Goal: Task Accomplishment & Management: Manage account settings

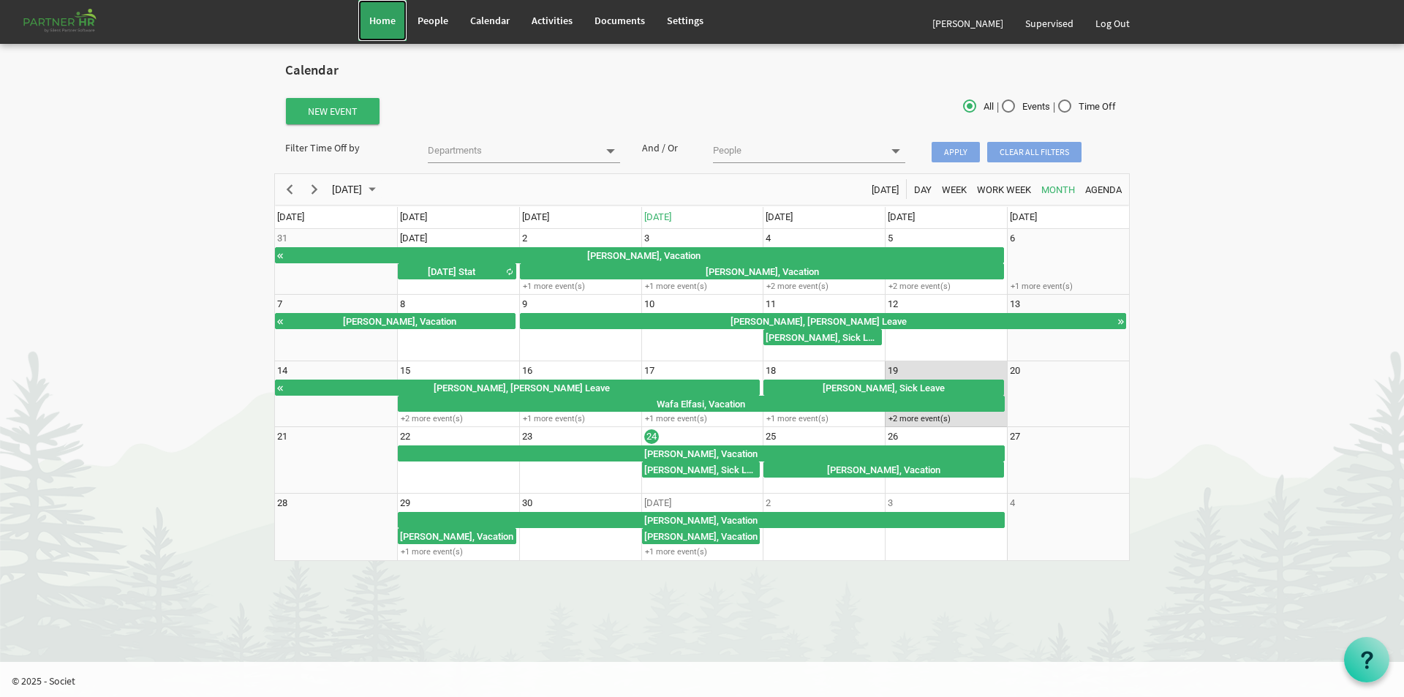
click at [385, 17] on span "Home" at bounding box center [382, 20] width 26 height 13
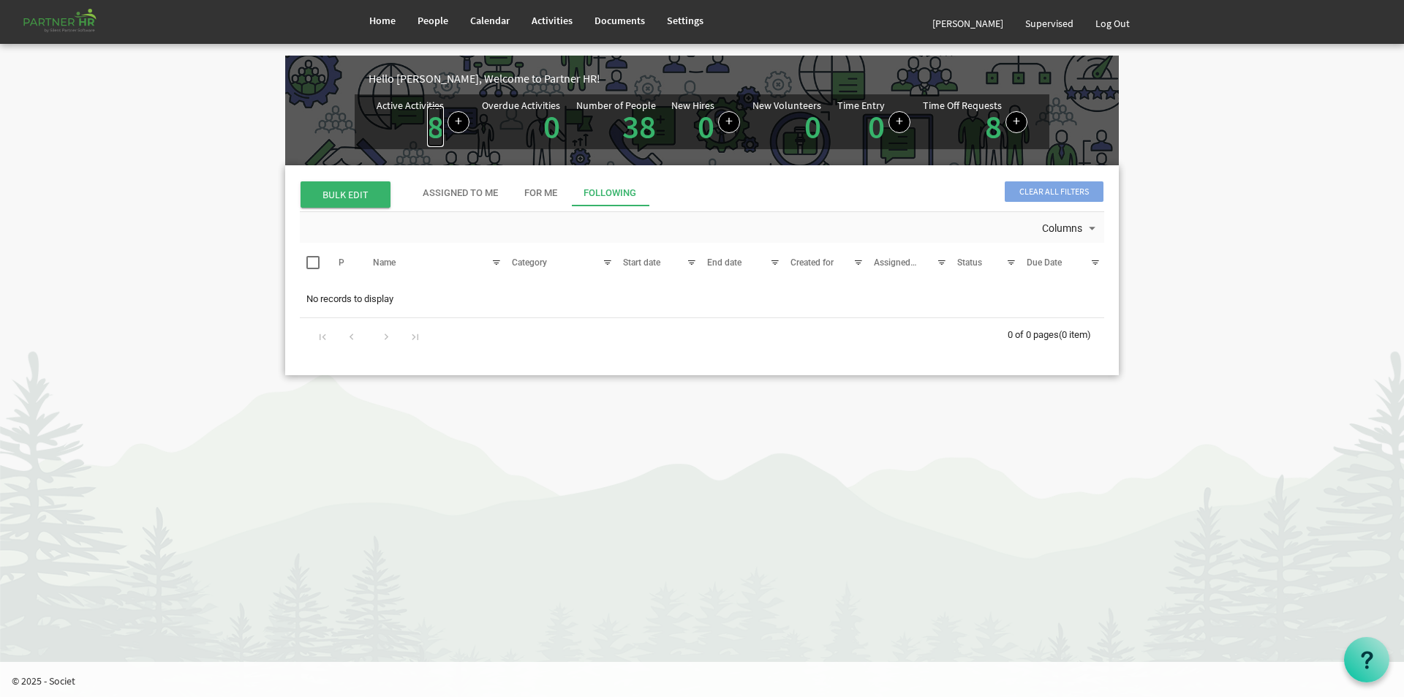
click at [435, 123] on link "8" at bounding box center [435, 126] width 17 height 41
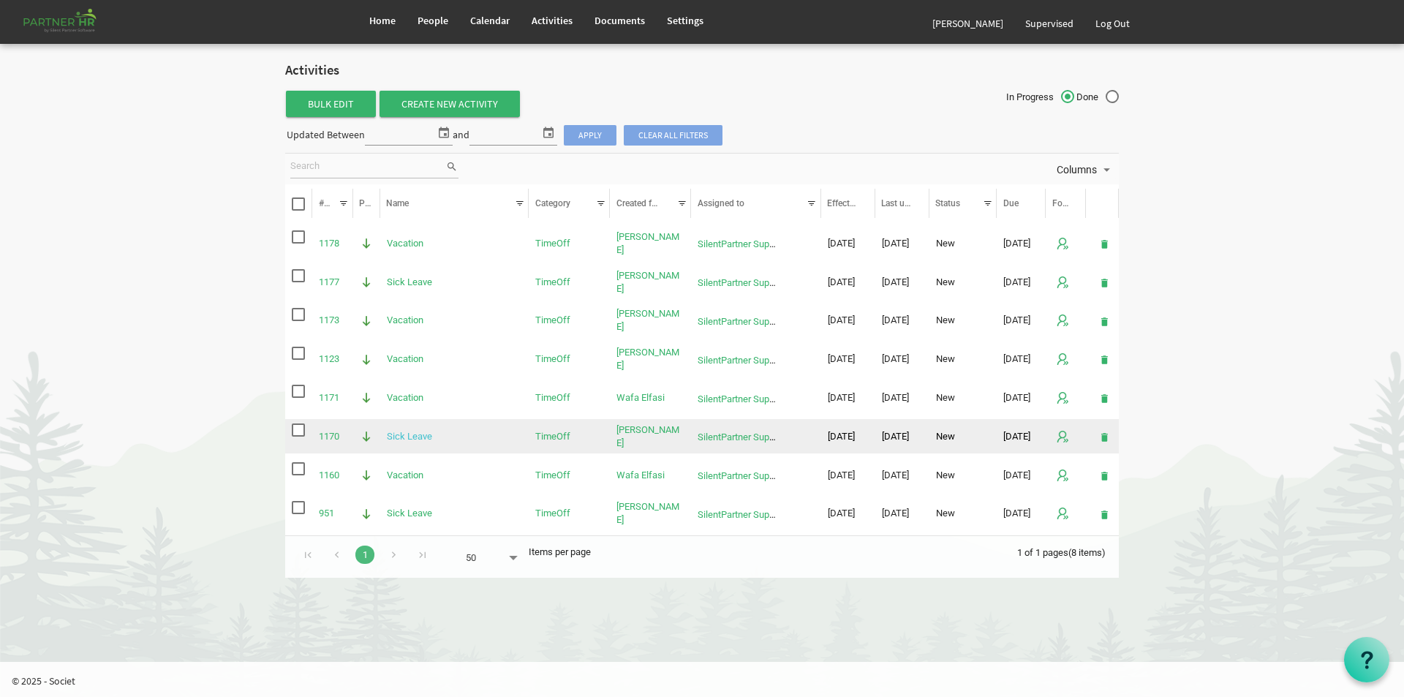
click at [391, 435] on link "Sick Leave" at bounding box center [409, 436] width 45 height 11
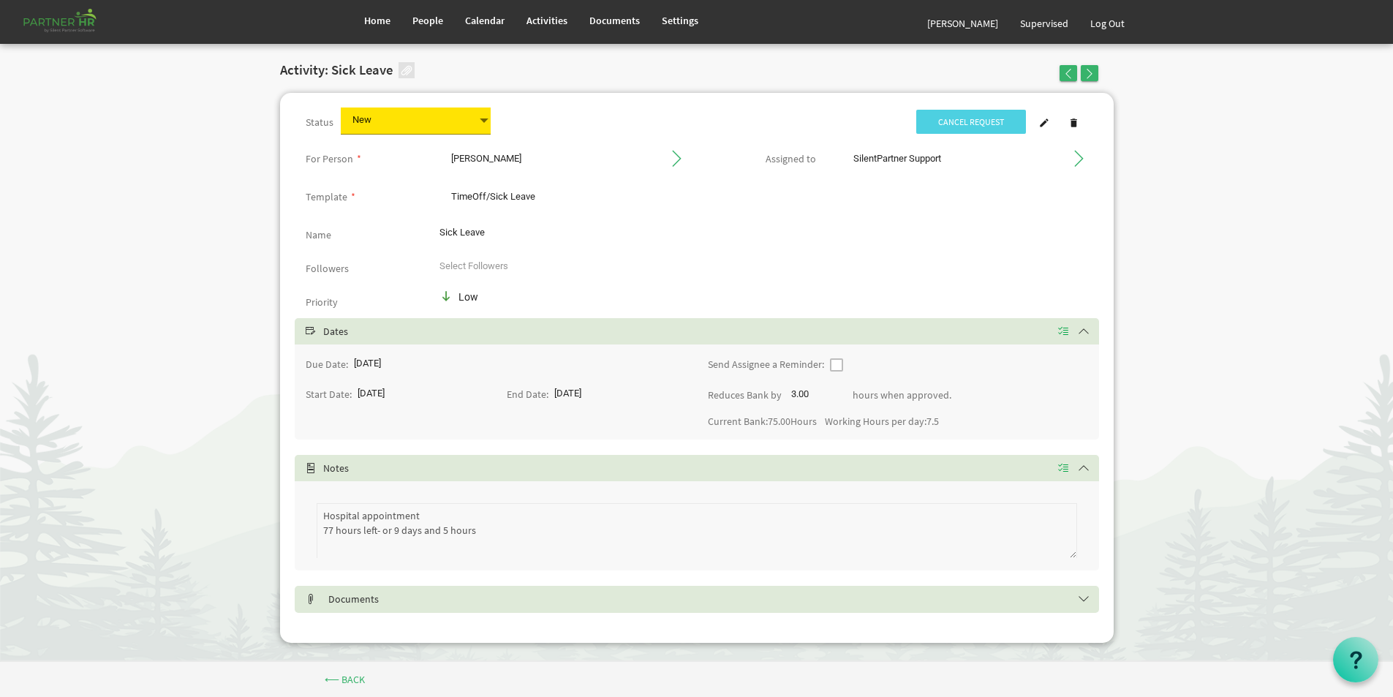
click at [484, 122] on span at bounding box center [484, 120] width 13 height 20
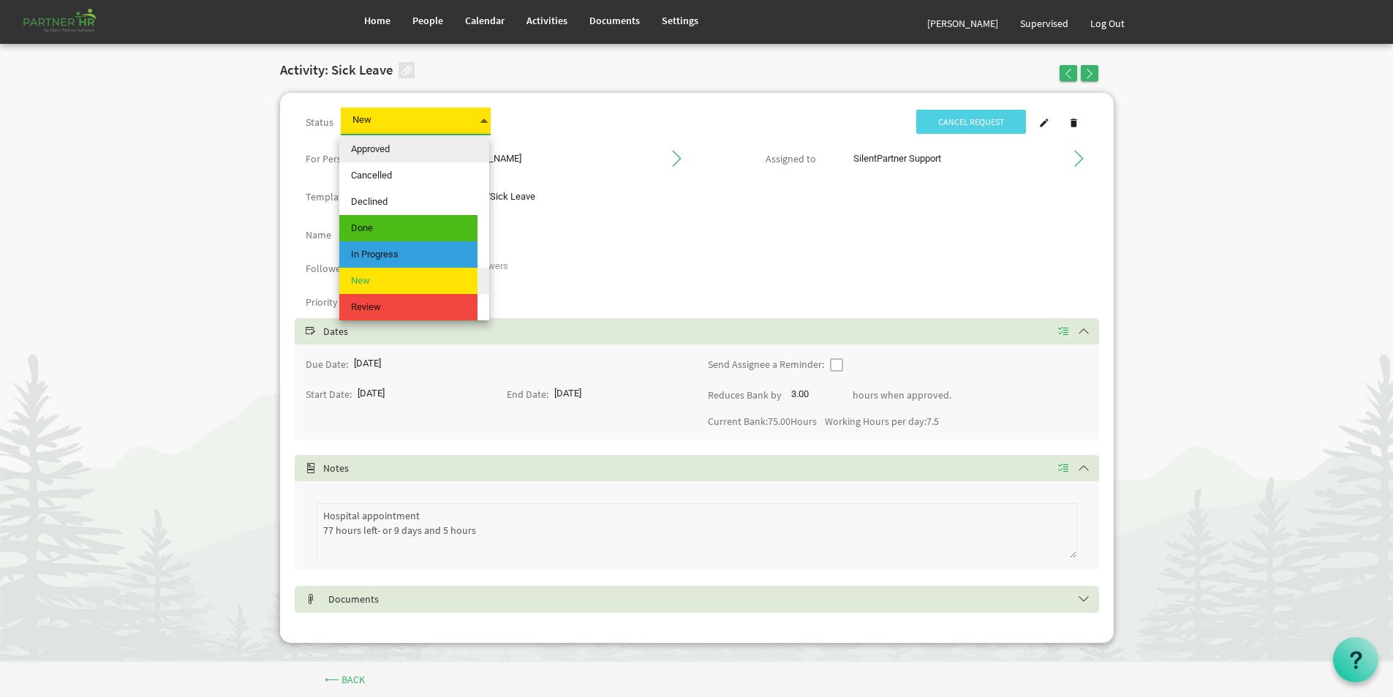
click at [395, 145] on span "Approved" at bounding box center [408, 149] width 138 height 26
type input "Approved"
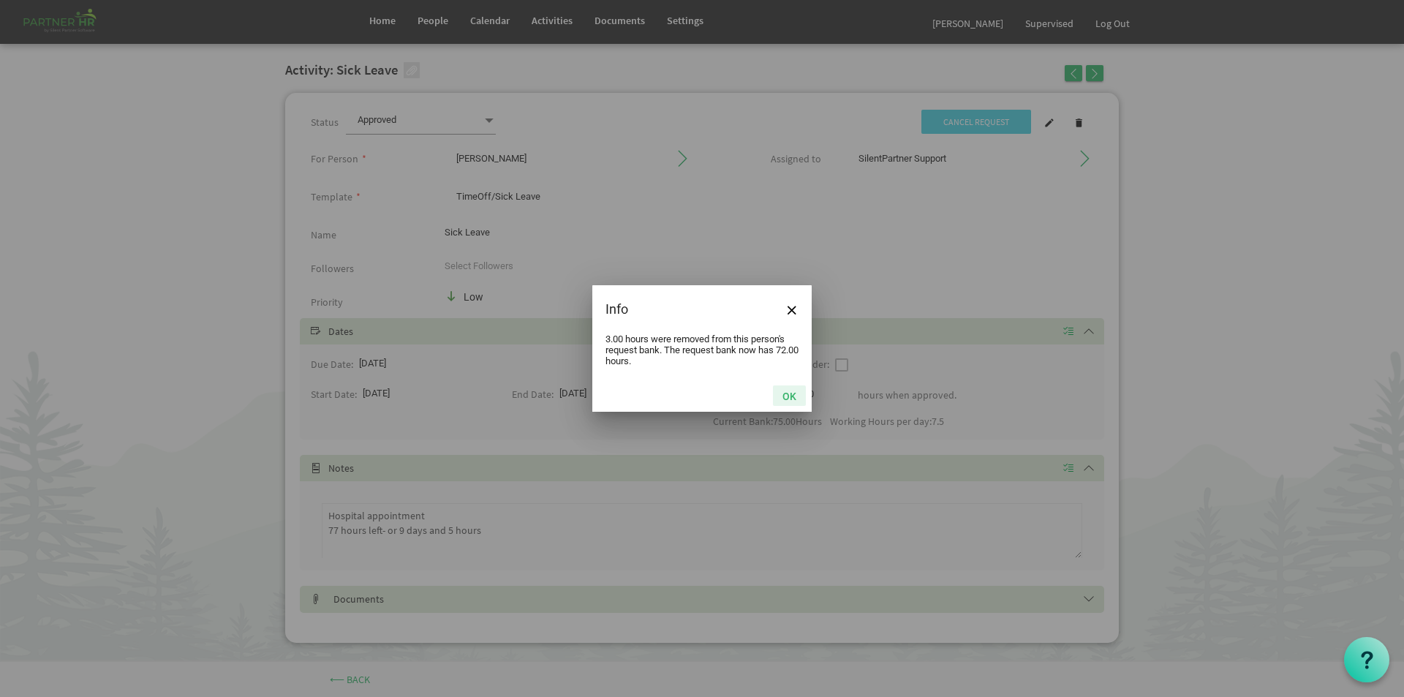
click at [782, 393] on button "OK" at bounding box center [789, 395] width 33 height 20
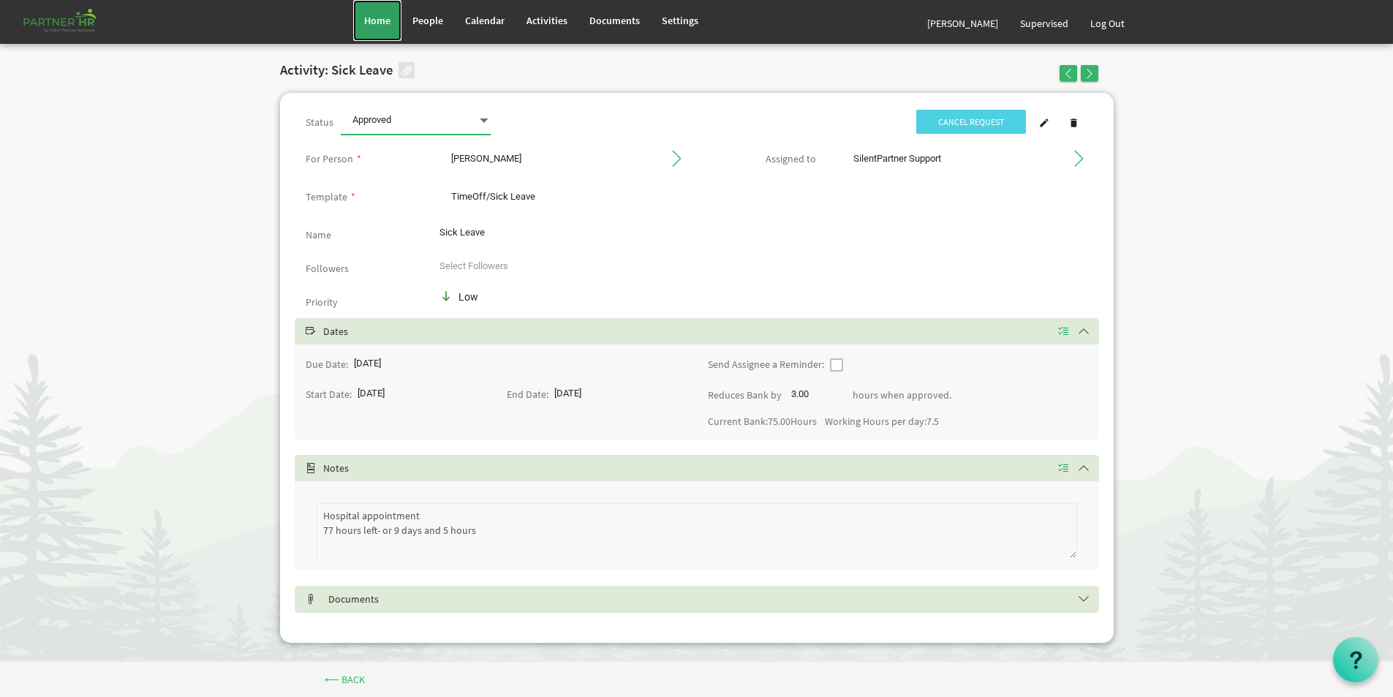
click at [373, 24] on span "Home" at bounding box center [377, 20] width 26 height 13
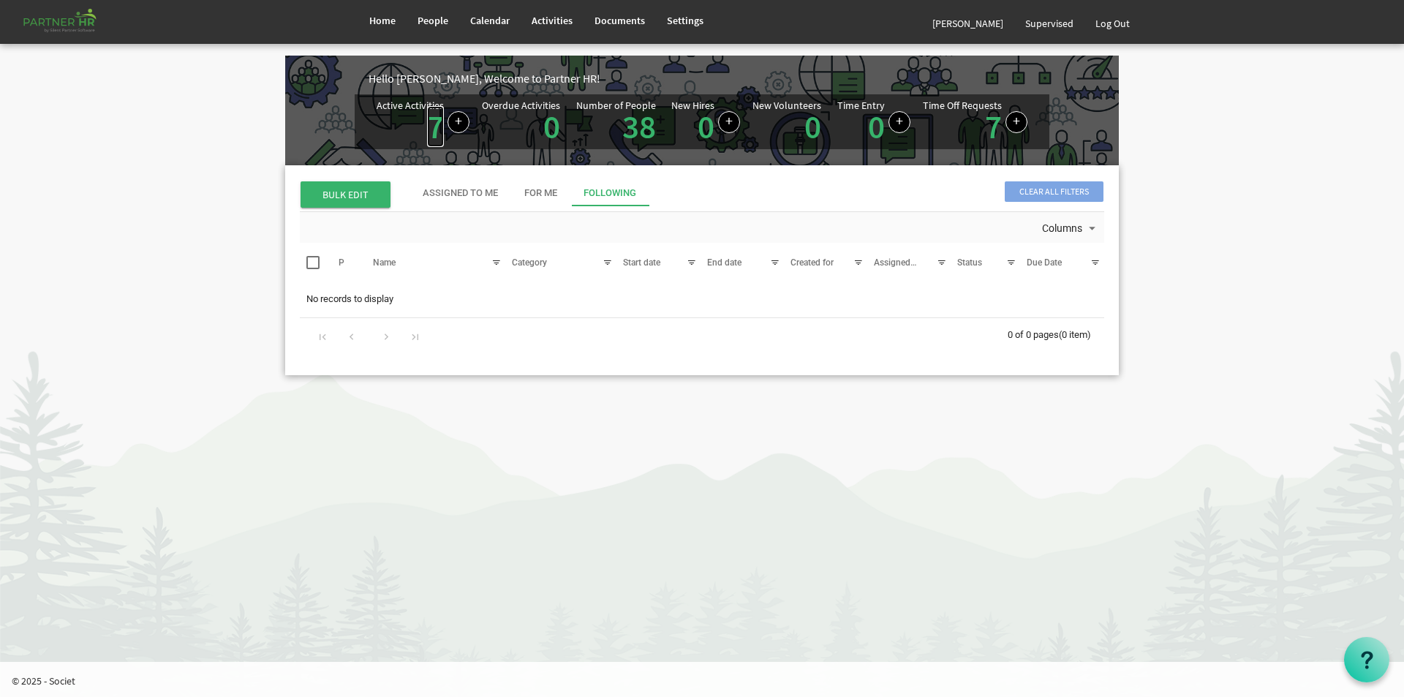
click at [433, 123] on link "7" at bounding box center [435, 126] width 17 height 41
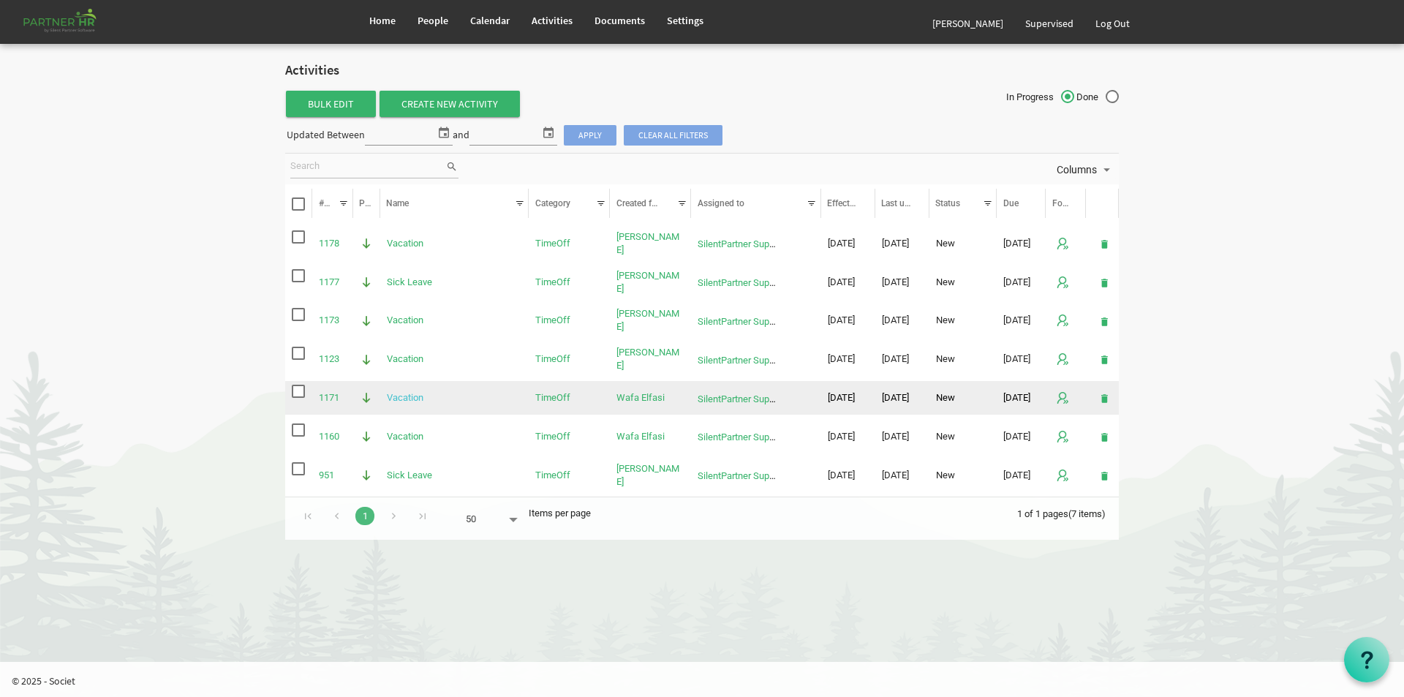
click at [414, 394] on link "Vacation" at bounding box center [405, 397] width 37 height 11
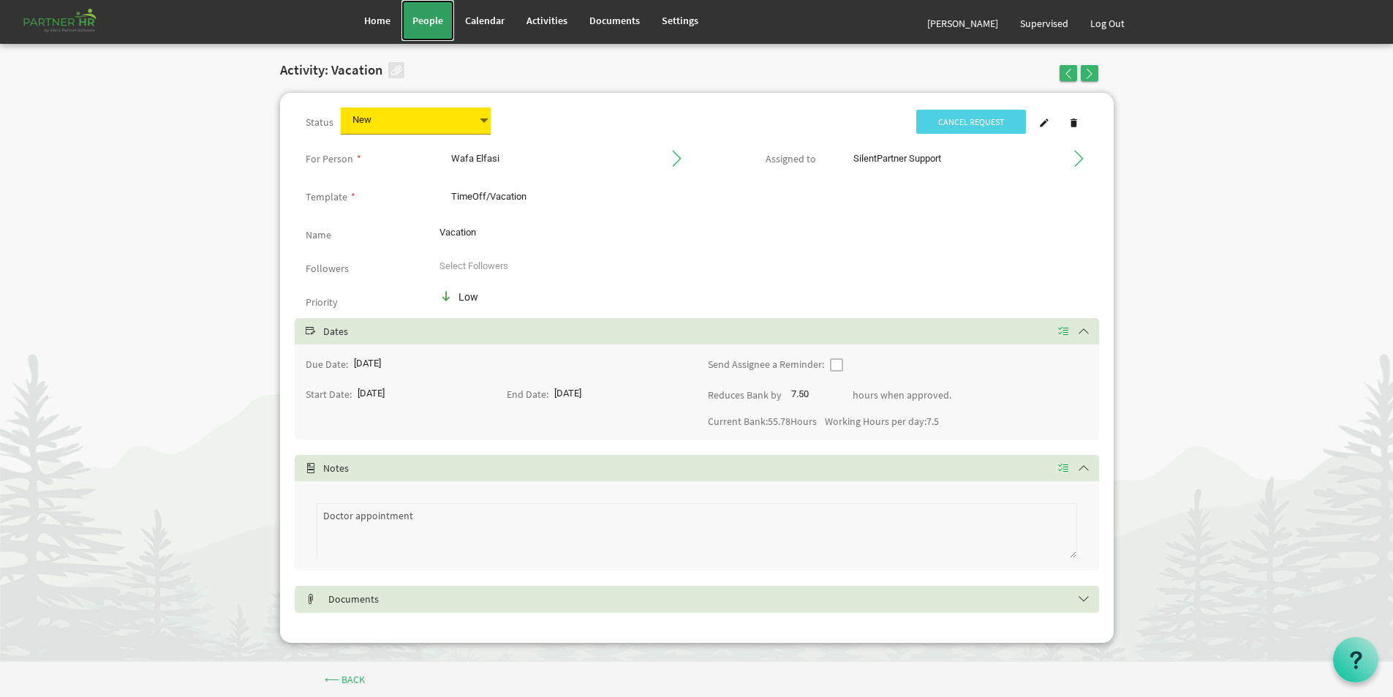
click at [422, 18] on span "People" at bounding box center [428, 20] width 31 height 13
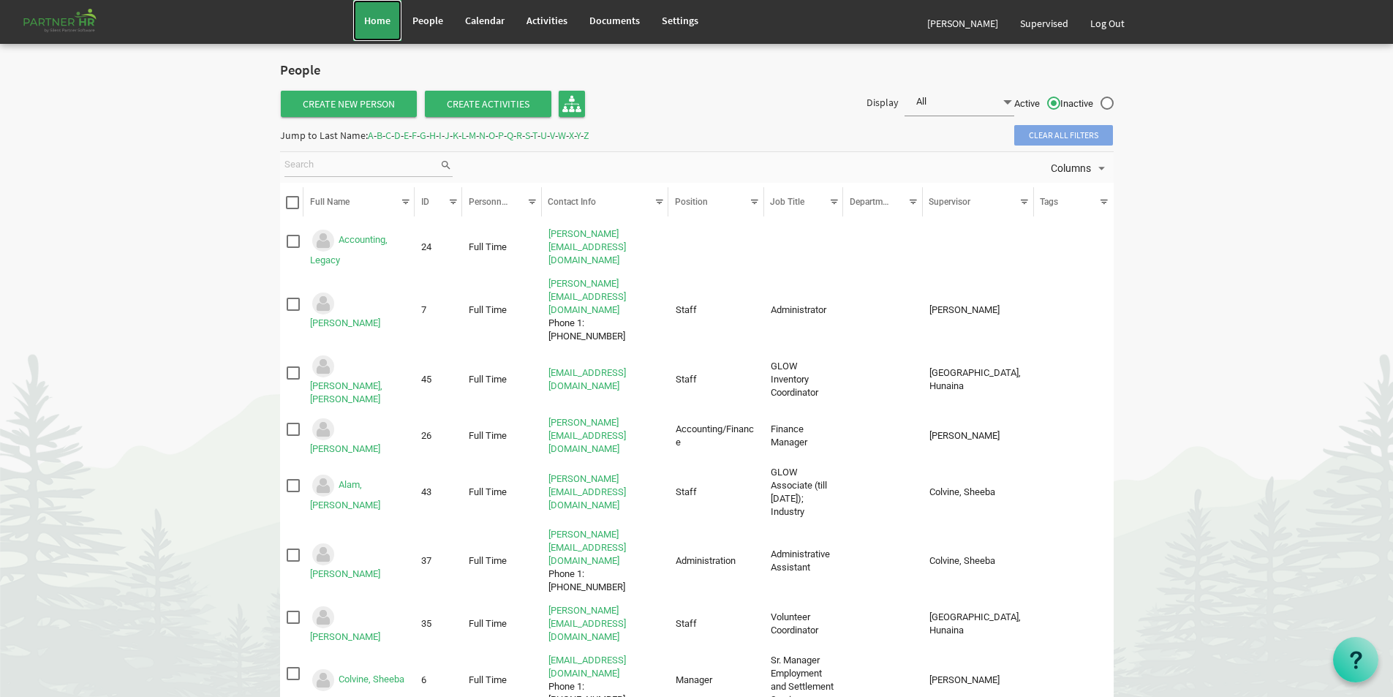
click at [387, 19] on span "Home" at bounding box center [377, 20] width 26 height 13
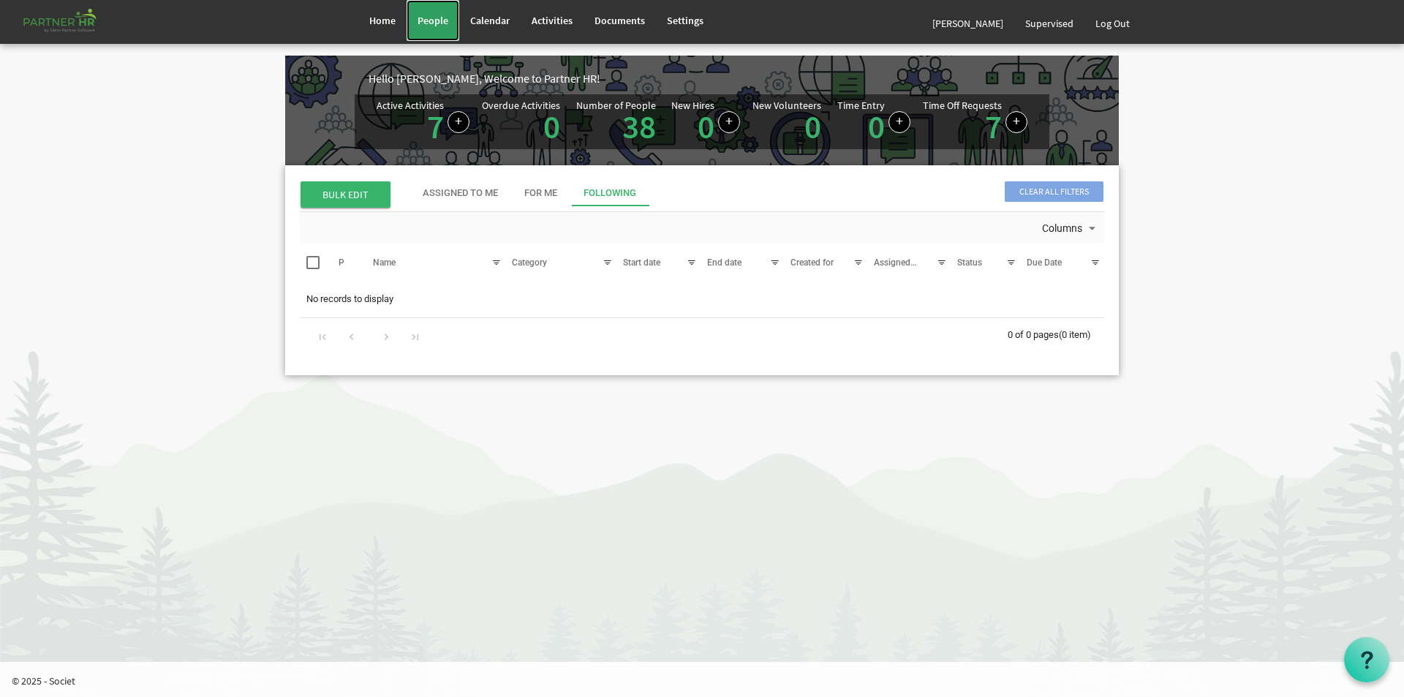
click at [424, 20] on span "People" at bounding box center [433, 20] width 31 height 13
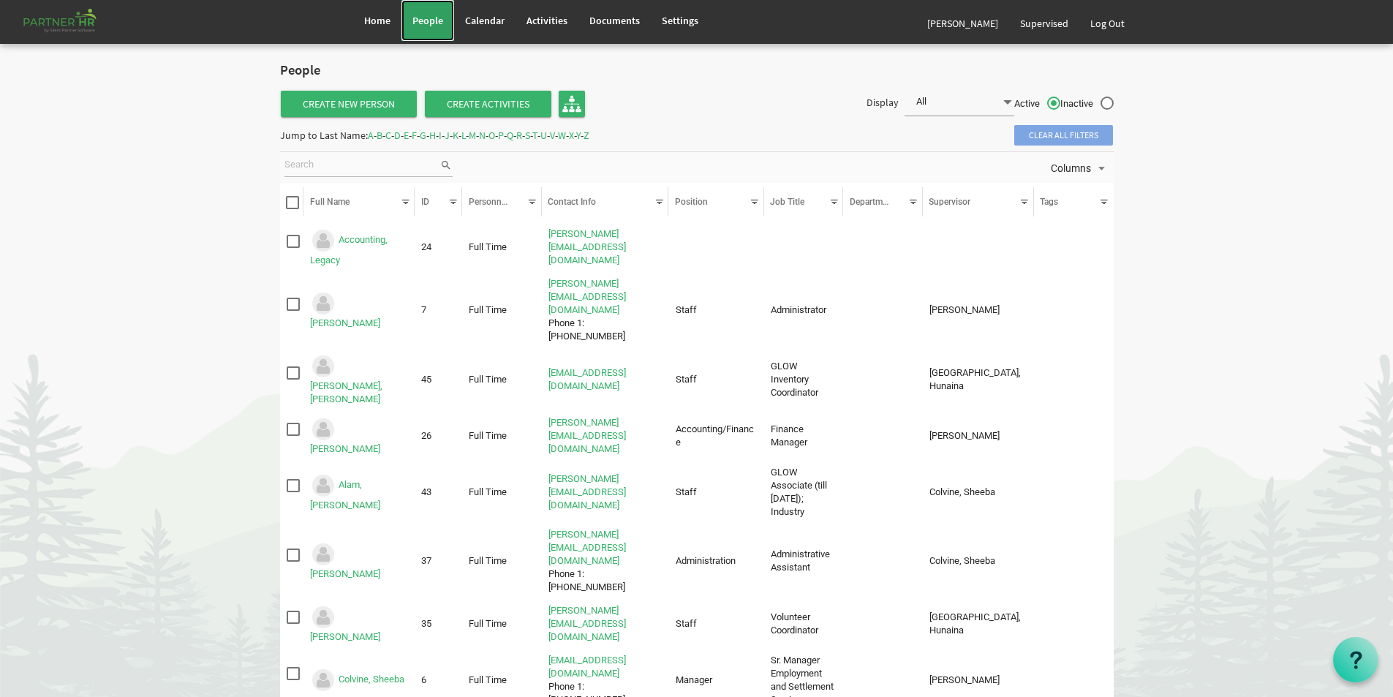
click at [427, 21] on span "People" at bounding box center [428, 20] width 31 height 13
click at [371, 20] on span "Home" at bounding box center [377, 20] width 26 height 13
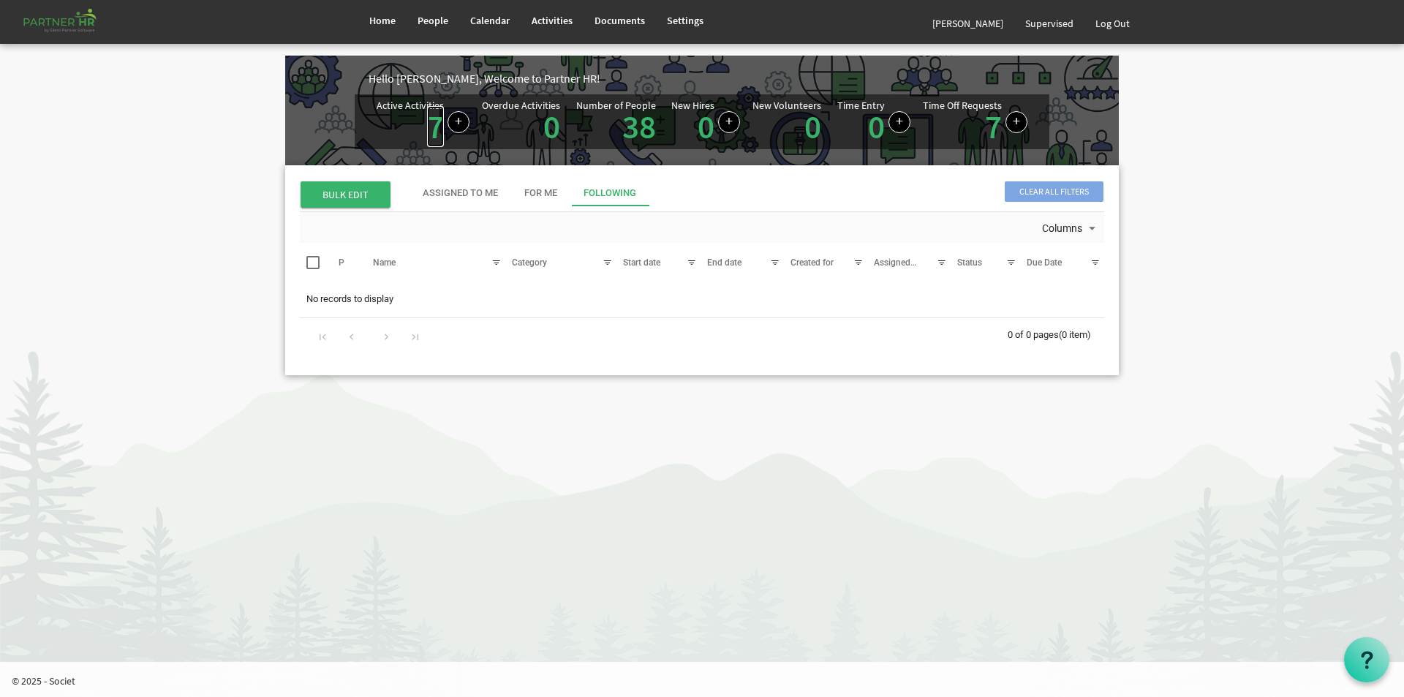
click at [432, 121] on link "7" at bounding box center [435, 126] width 17 height 41
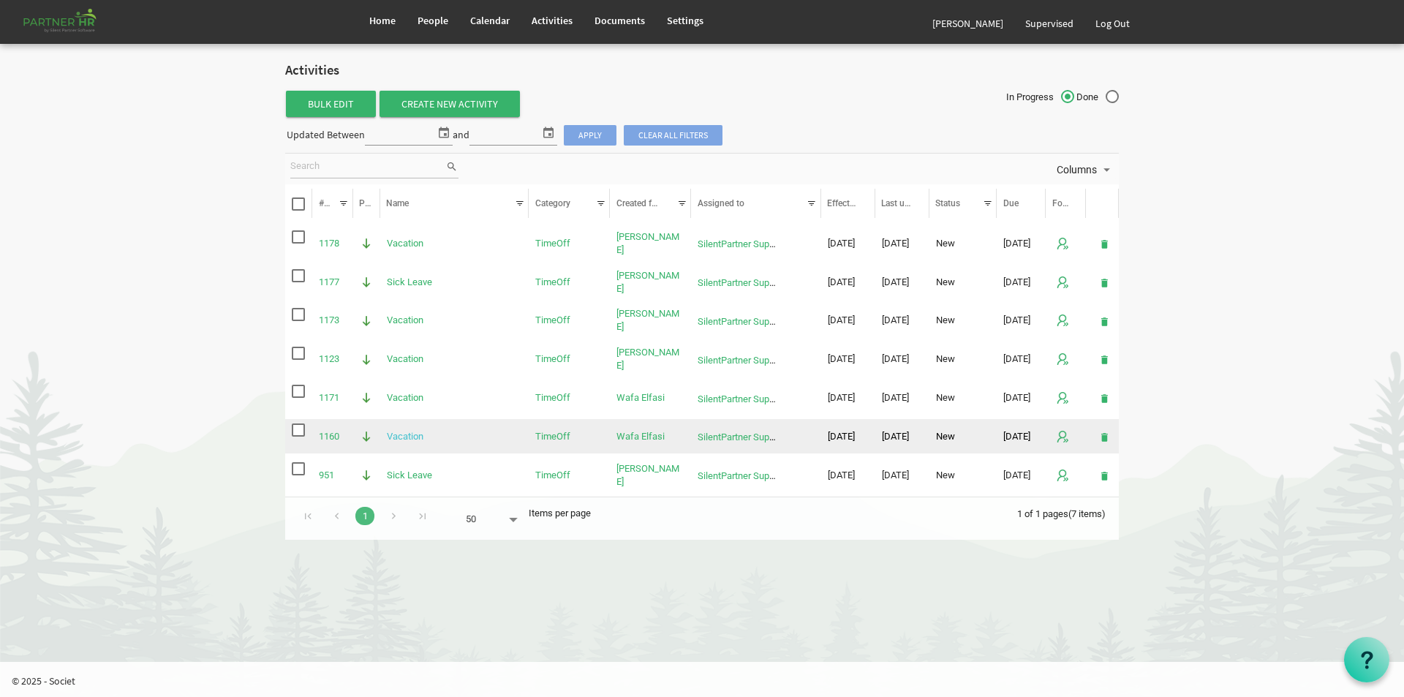
click at [418, 434] on link "Vacation" at bounding box center [405, 436] width 37 height 11
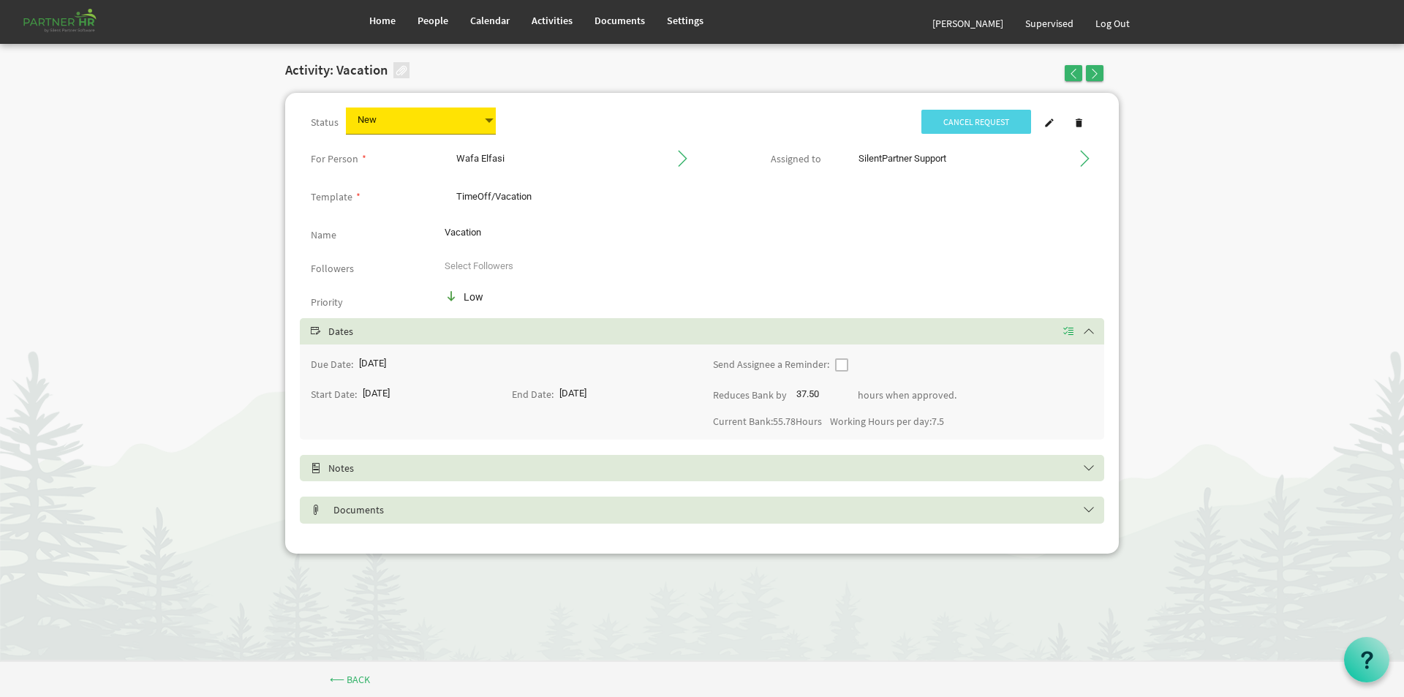
click at [486, 119] on span at bounding box center [489, 120] width 13 height 20
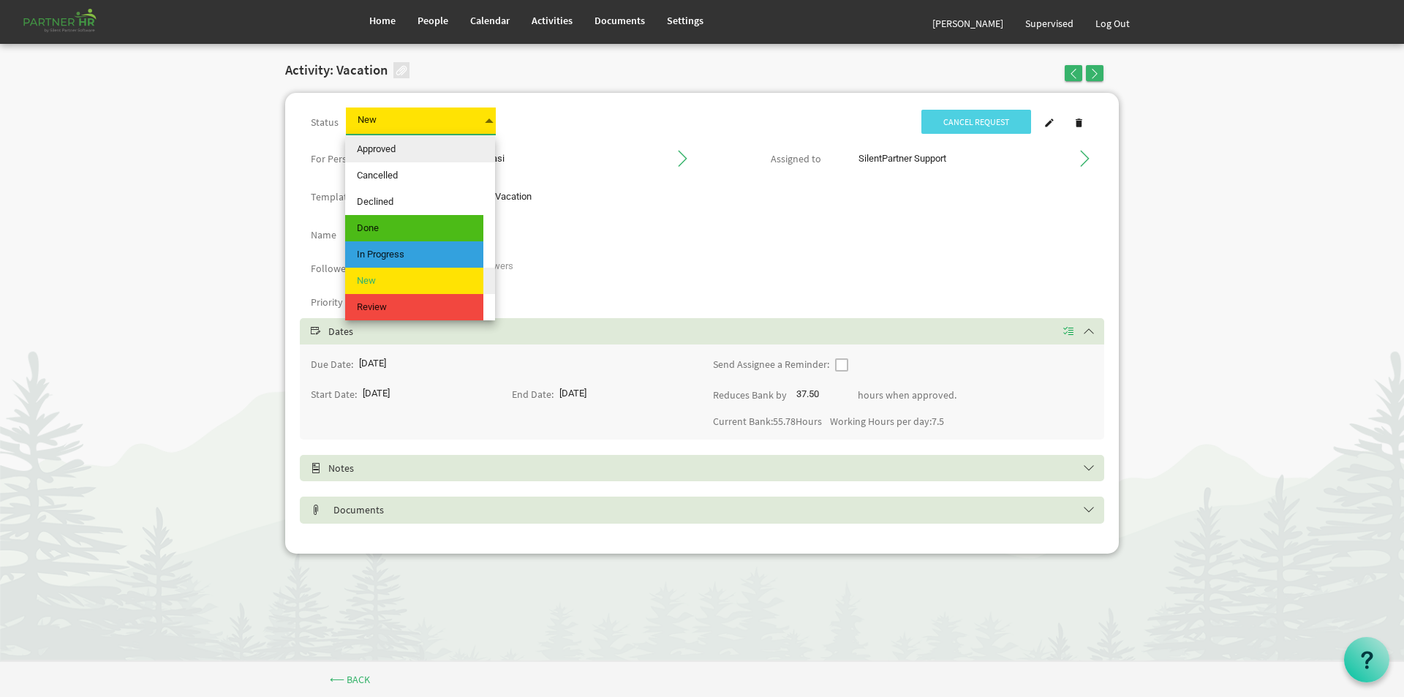
click at [403, 151] on span "Approved" at bounding box center [414, 149] width 138 height 26
type input "Approved"
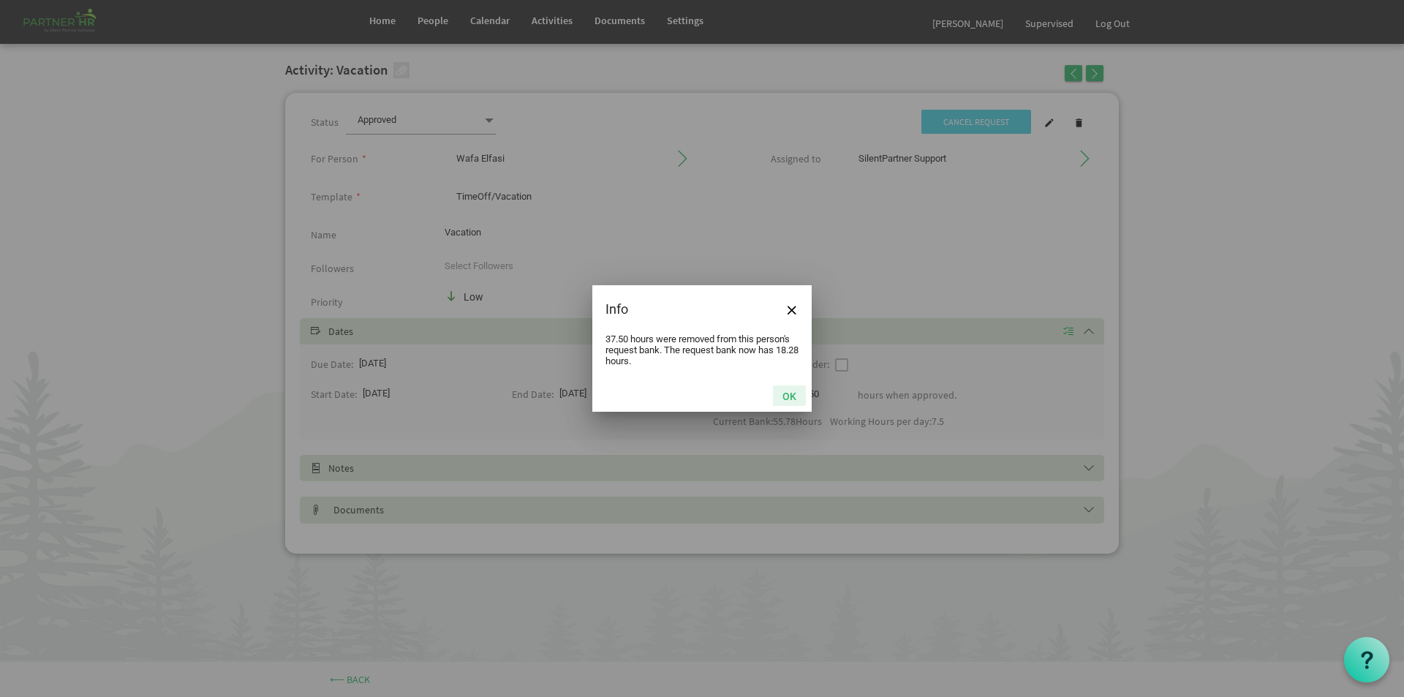
click at [781, 397] on button "OK" at bounding box center [789, 395] width 33 height 20
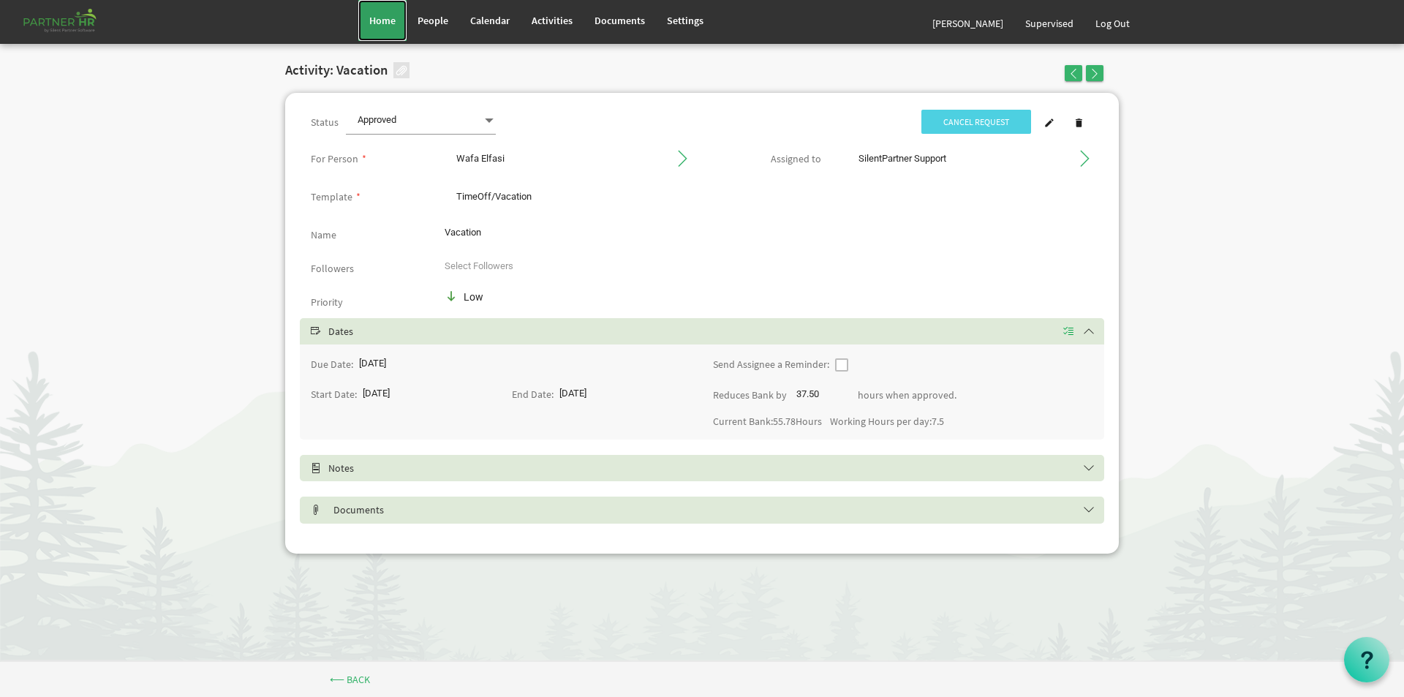
click at [391, 17] on span "Home" at bounding box center [382, 20] width 26 height 13
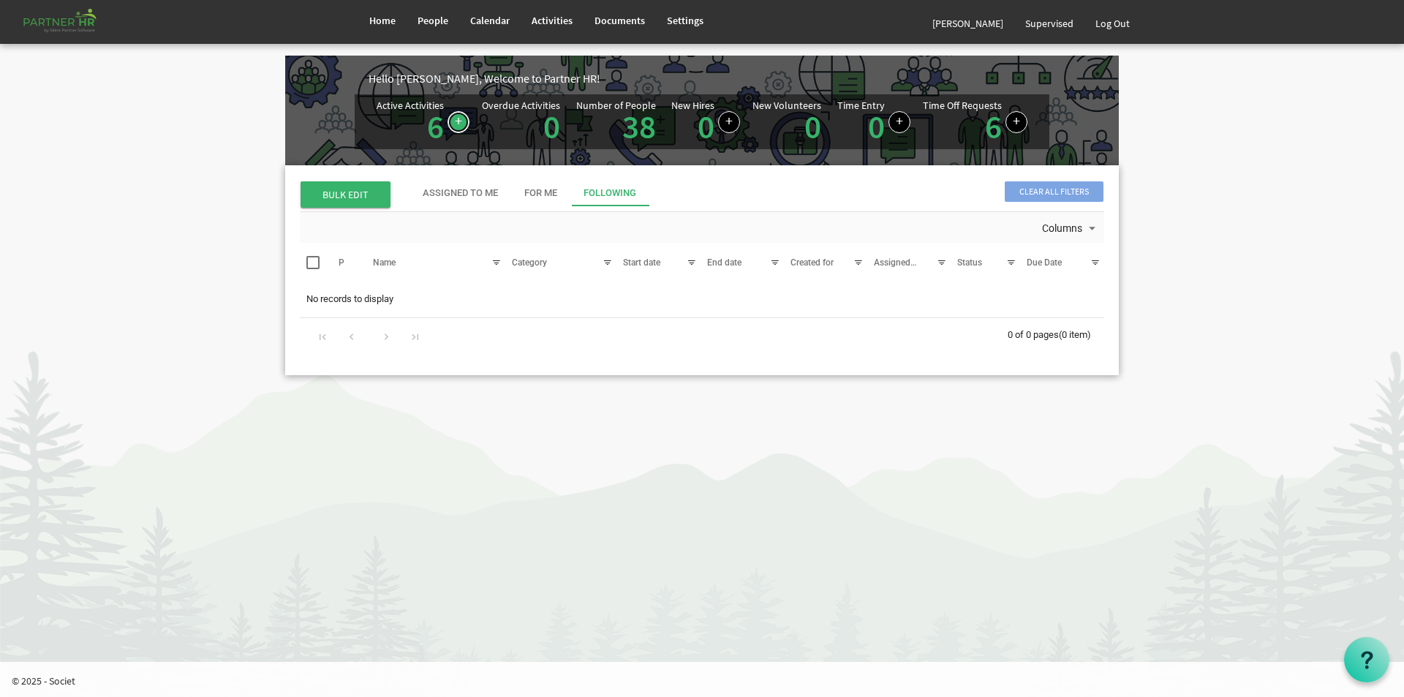
click at [448, 121] on link at bounding box center [459, 122] width 22 height 22
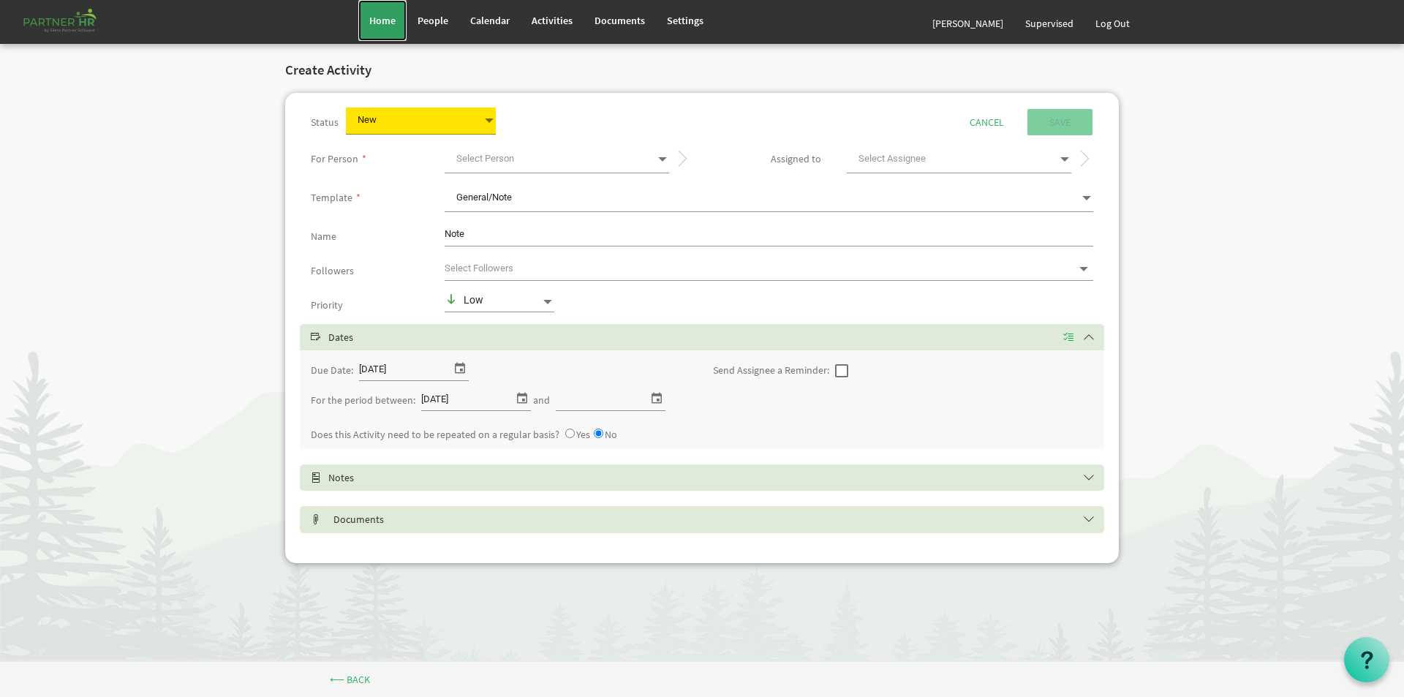
click at [391, 25] on span "Home" at bounding box center [382, 20] width 26 height 13
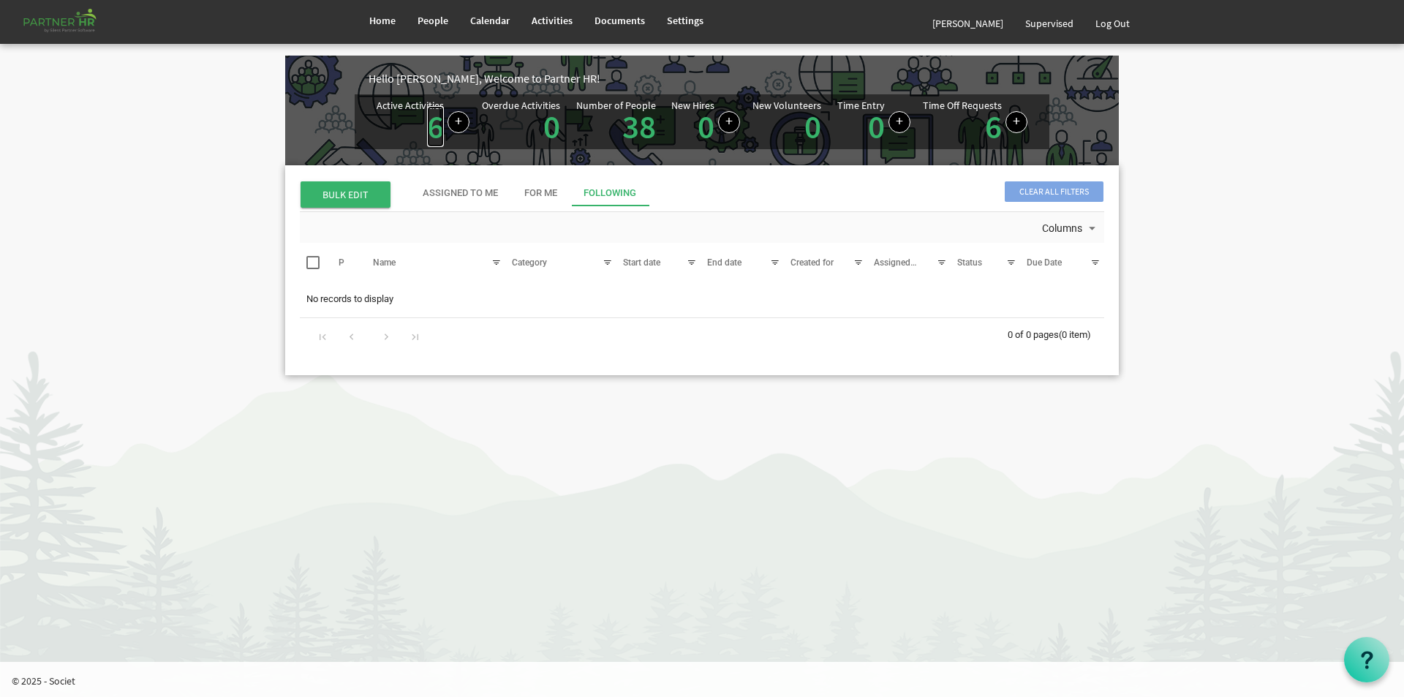
click at [432, 122] on link "6" at bounding box center [435, 126] width 17 height 41
